Goal: Task Accomplishment & Management: Manage account settings

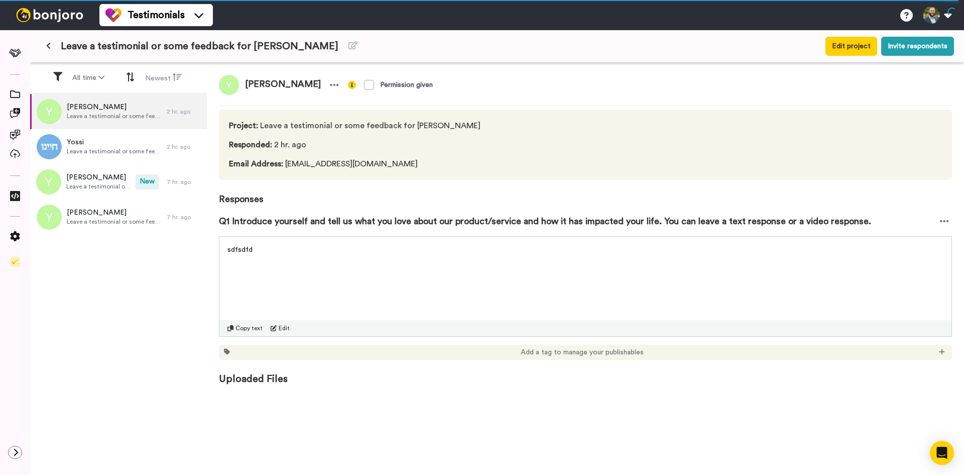
click at [44, 43] on button at bounding box center [48, 46] width 17 height 18
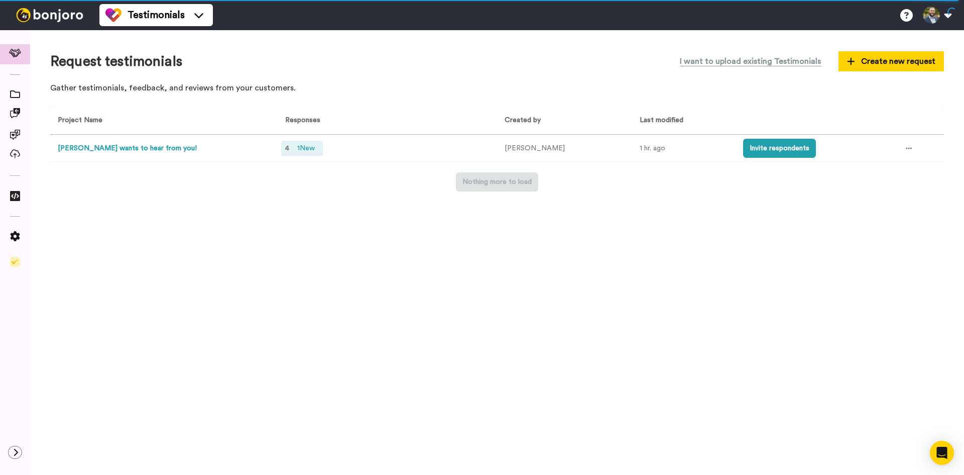
click at [284, 148] on div "4 1 New" at bounding box center [302, 148] width 42 height 15
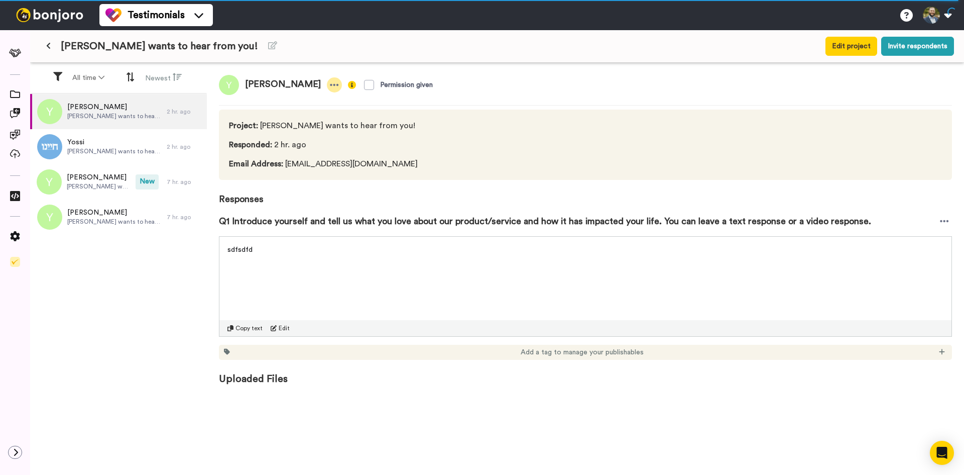
click at [330, 83] on icon at bounding box center [334, 85] width 9 height 10
click at [264, 114] on li "Delete response" at bounding box center [244, 116] width 86 height 14
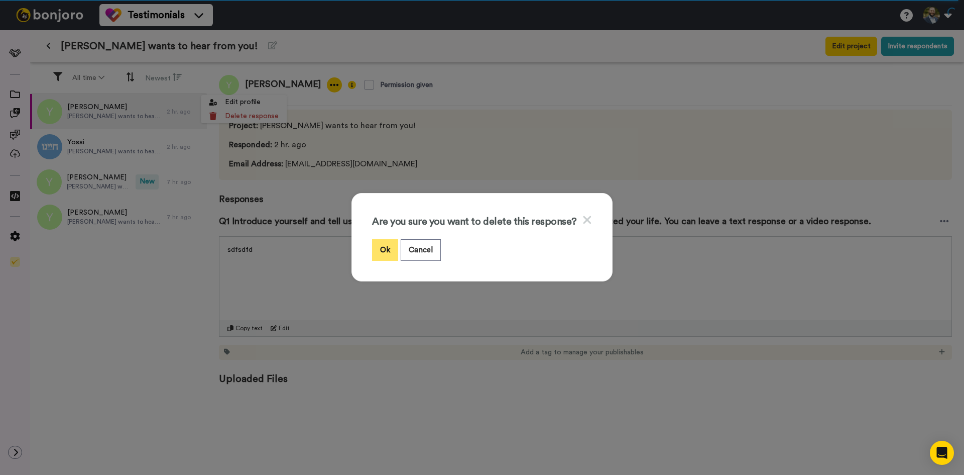
click at [381, 254] on button "Ok" at bounding box center [385, 250] width 26 height 22
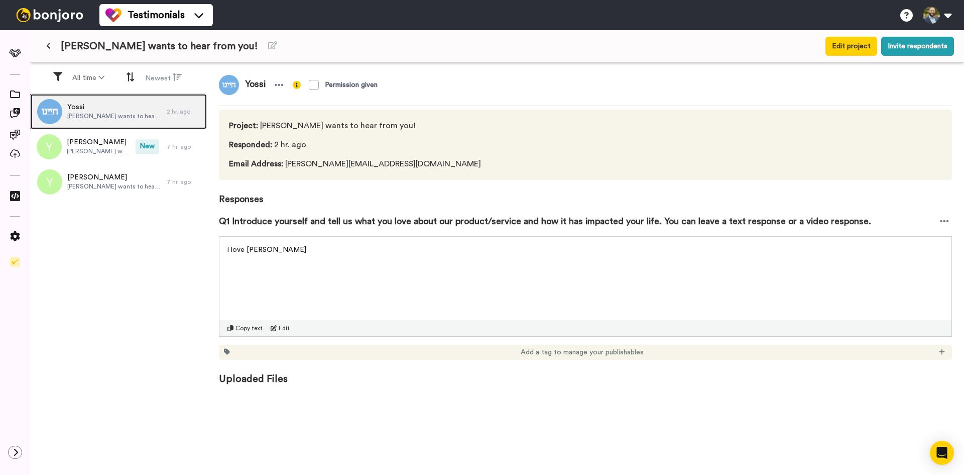
click at [149, 114] on span "Chayenu wants to hear from you!" at bounding box center [114, 116] width 94 height 8
click at [276, 90] on div at bounding box center [279, 84] width 15 height 15
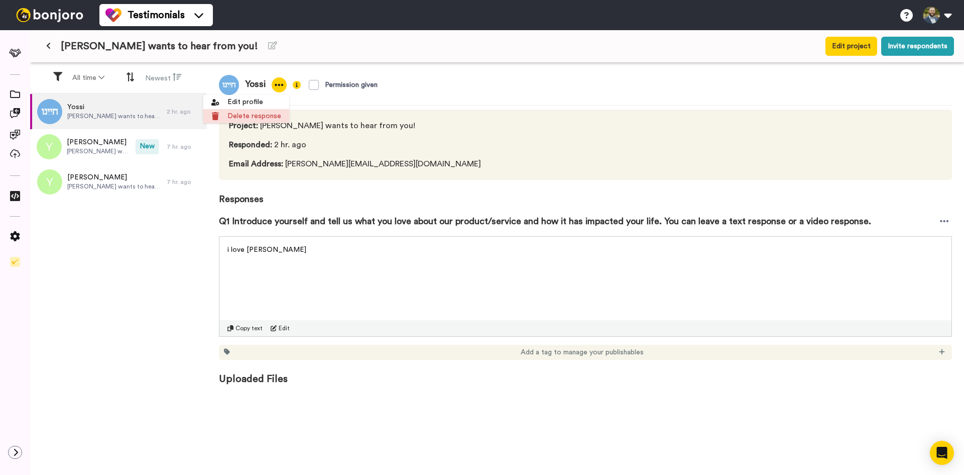
click at [257, 111] on li "Delete response" at bounding box center [246, 116] width 86 height 14
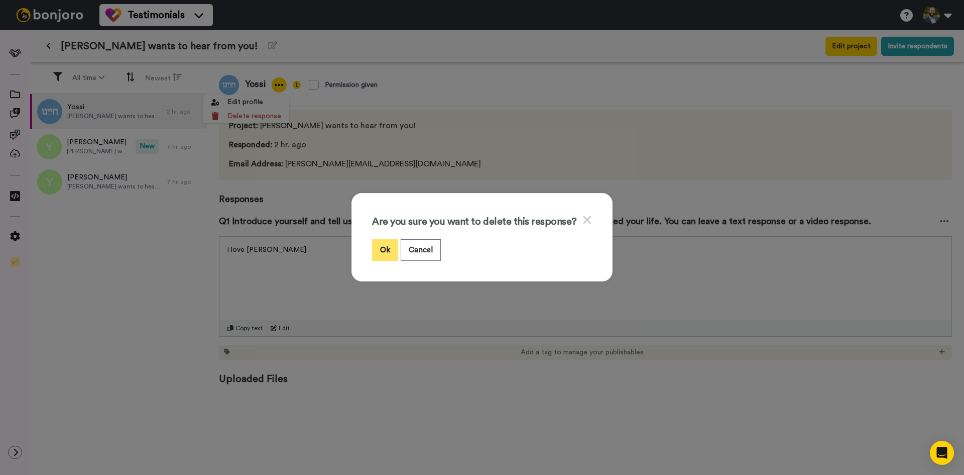
click at [382, 248] on button "Ok" at bounding box center [385, 250] width 26 height 22
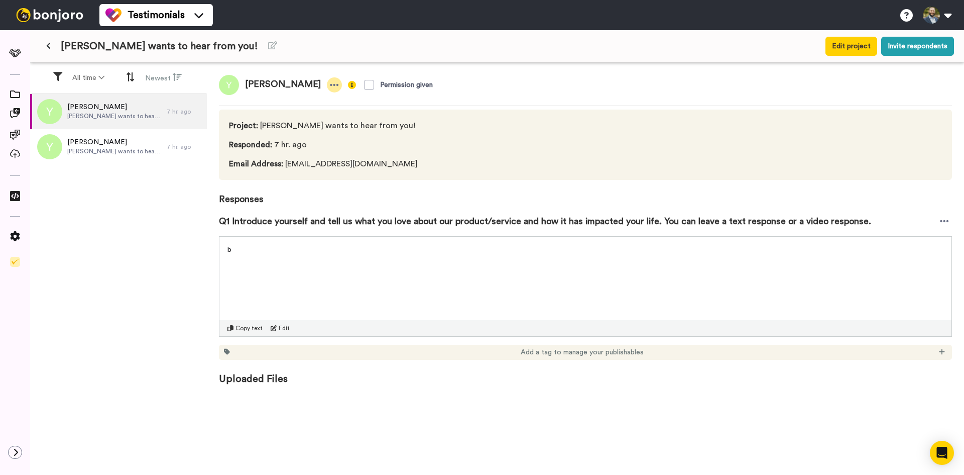
click at [330, 86] on icon at bounding box center [334, 85] width 9 height 2
click at [246, 119] on li "Delete response" at bounding box center [244, 116] width 86 height 14
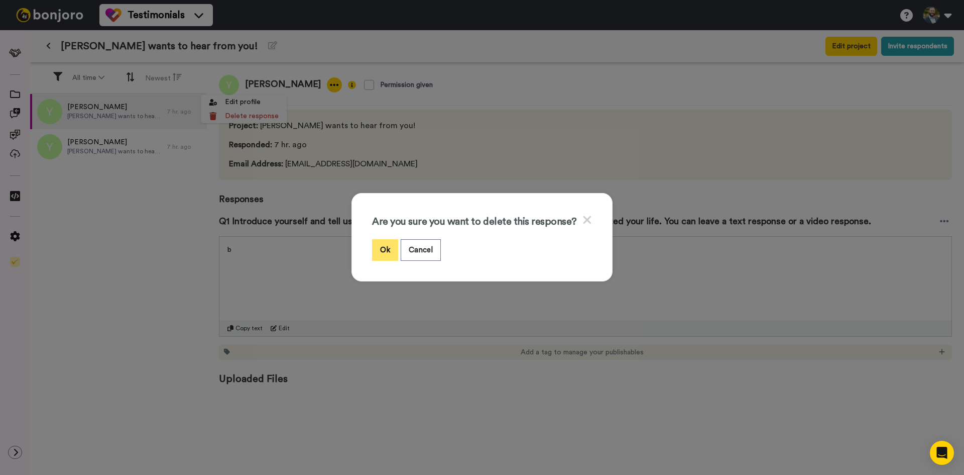
click at [378, 258] on button "Ok" at bounding box center [385, 250] width 26 height 22
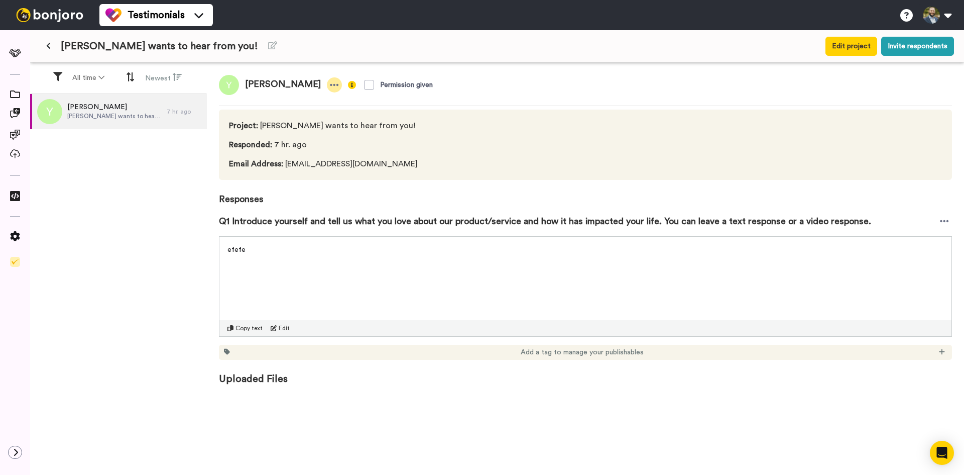
click at [327, 90] on div at bounding box center [334, 84] width 15 height 15
click at [265, 116] on li "Delete response" at bounding box center [244, 116] width 86 height 14
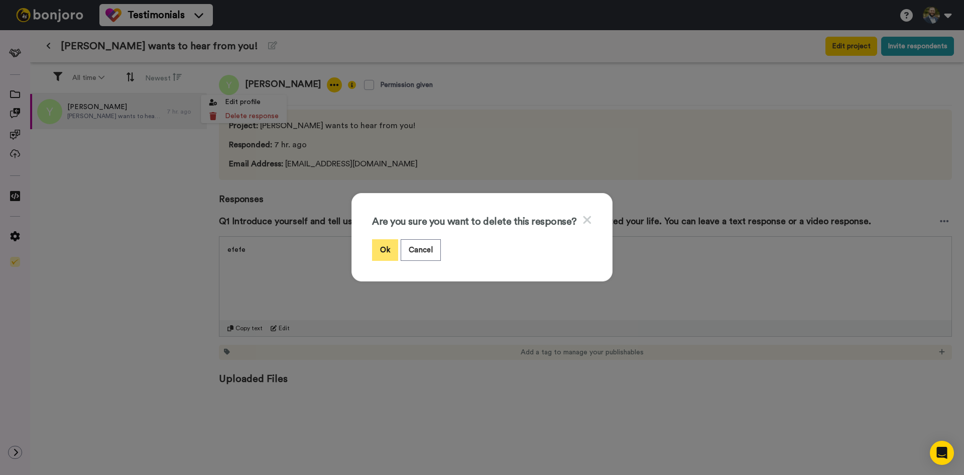
click at [381, 248] on button "Ok" at bounding box center [385, 250] width 26 height 22
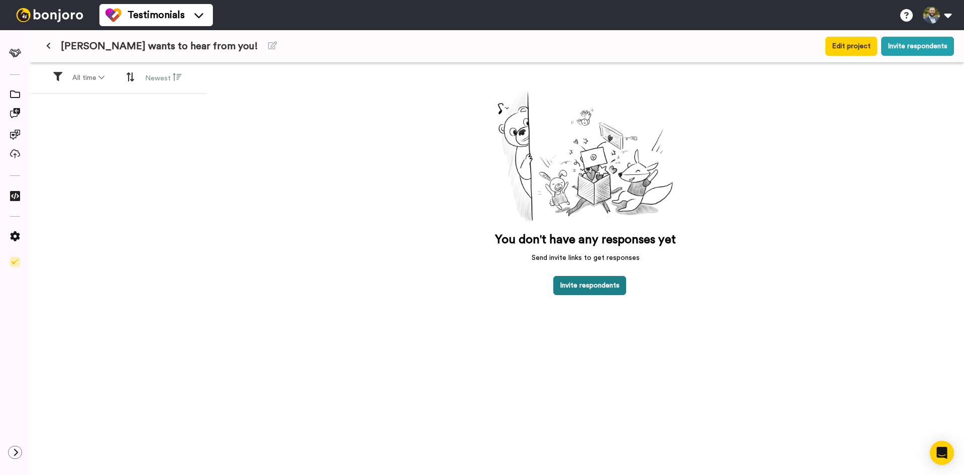
click at [586, 282] on button "Invite respondents" at bounding box center [589, 285] width 73 height 19
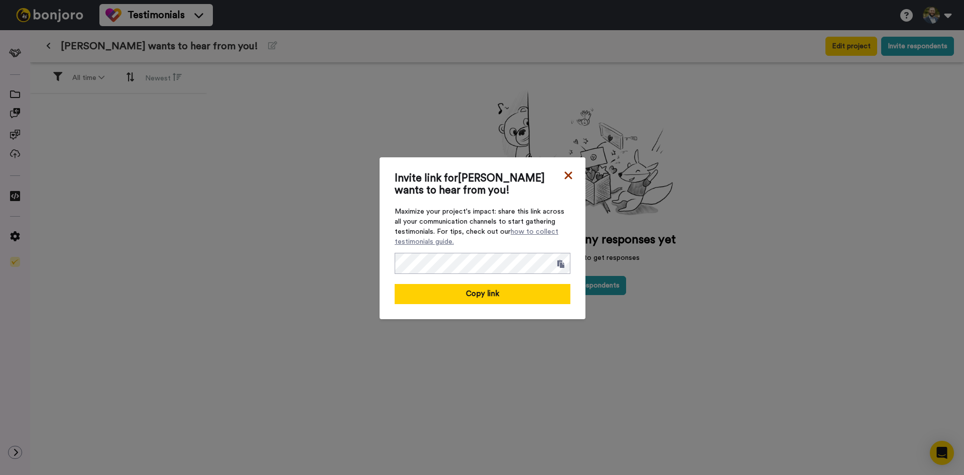
click at [566, 175] on icon at bounding box center [568, 175] width 10 height 12
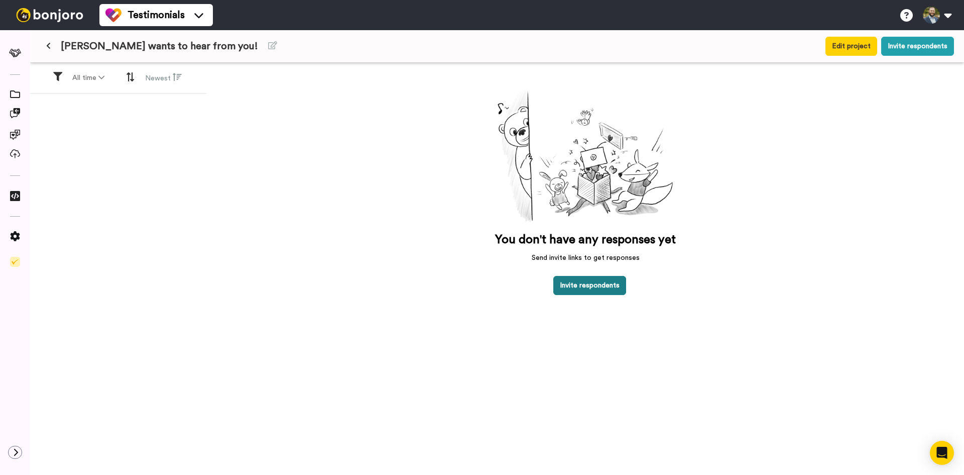
click at [580, 287] on button "Invite respondents" at bounding box center [589, 285] width 73 height 19
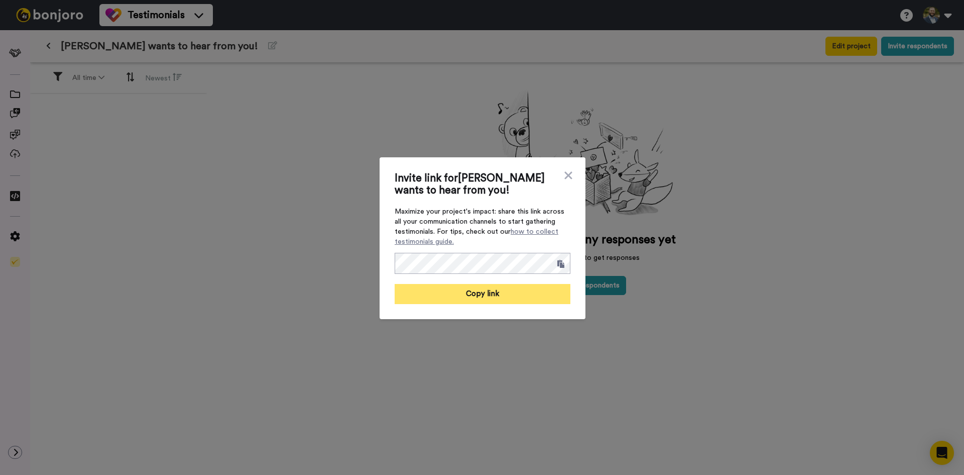
click at [503, 293] on button "Copy link" at bounding box center [483, 294] width 176 height 20
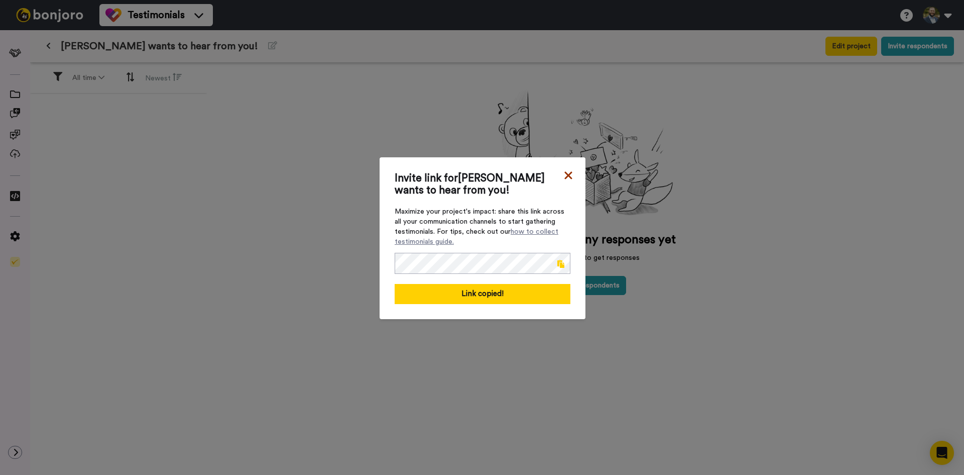
click at [563, 180] on icon at bounding box center [568, 175] width 10 height 12
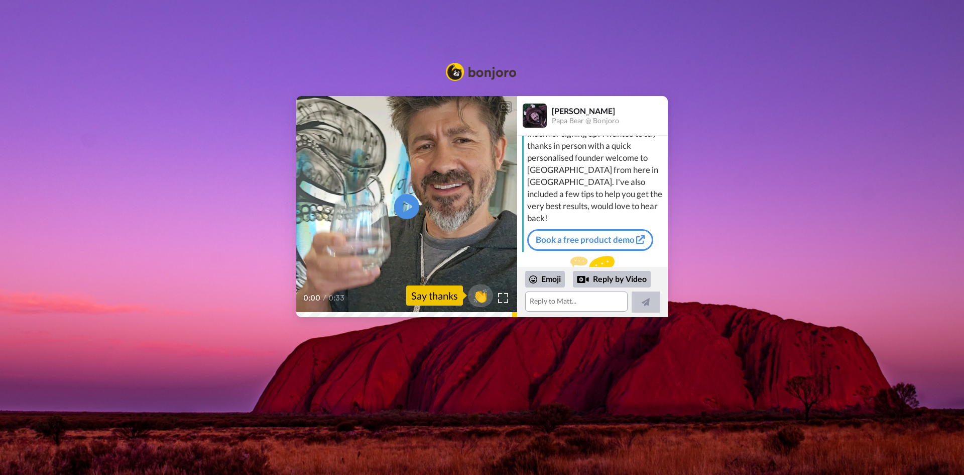
scroll to position [53, 0]
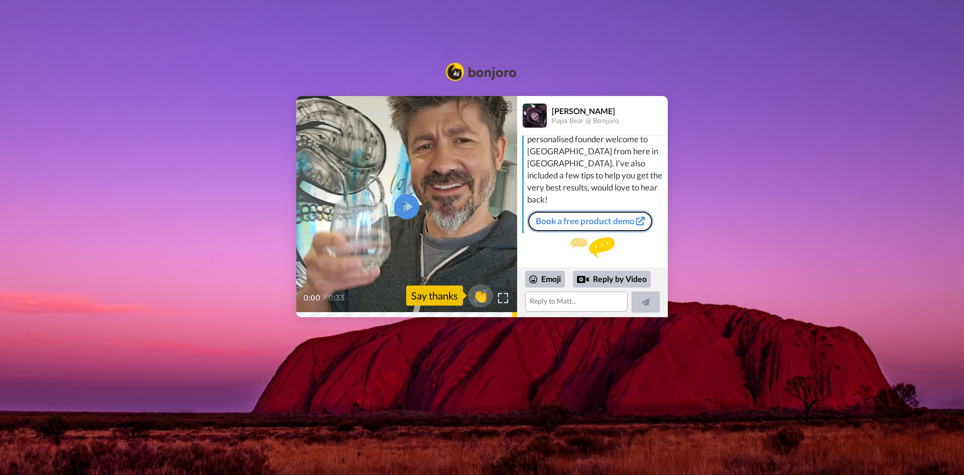
click at [601, 210] on link "Book a free product demo" at bounding box center [590, 220] width 126 height 21
click at [459, 67] on img at bounding box center [481, 72] width 70 height 18
